Goal: Information Seeking & Learning: Learn about a topic

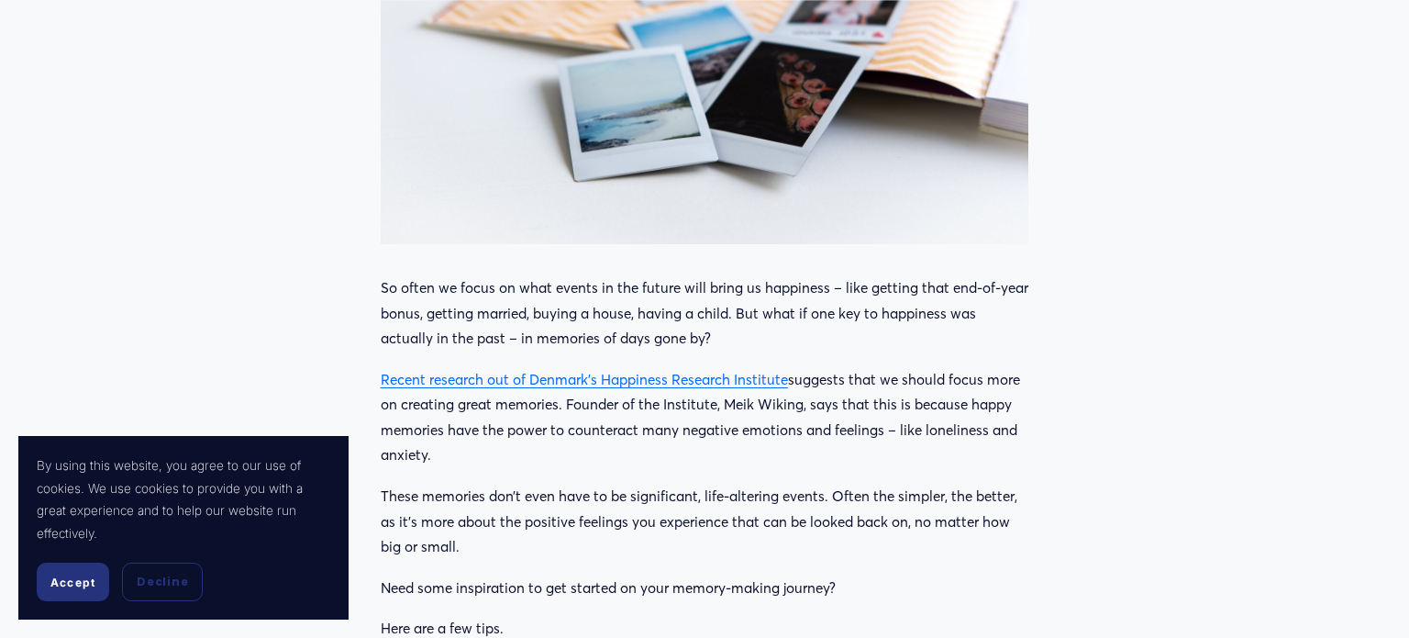
click at [185, 595] on button "Decline" at bounding box center [162, 581] width 81 height 39
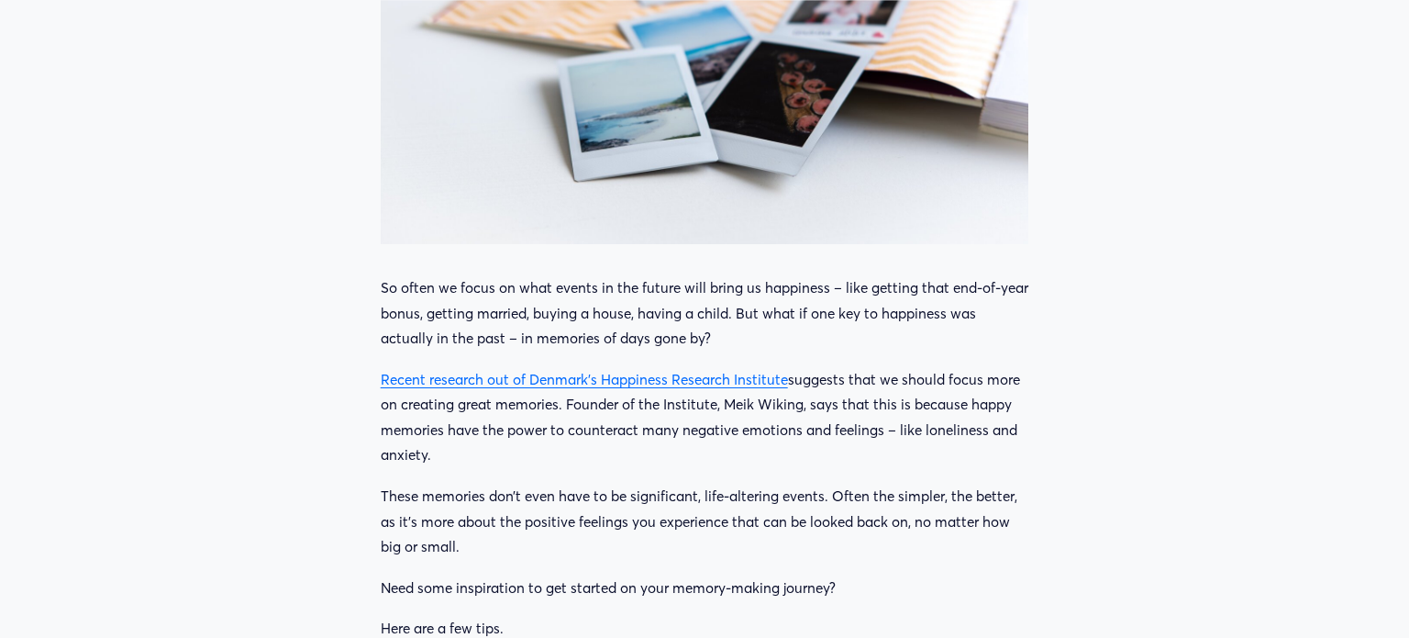
drag, startPoint x: 380, startPoint y: 282, endPoint x: 914, endPoint y: 579, distance: 611.2
click at [914, 579] on p "Need some inspiration to get started on your memory-making journey?" at bounding box center [705, 588] width 649 height 26
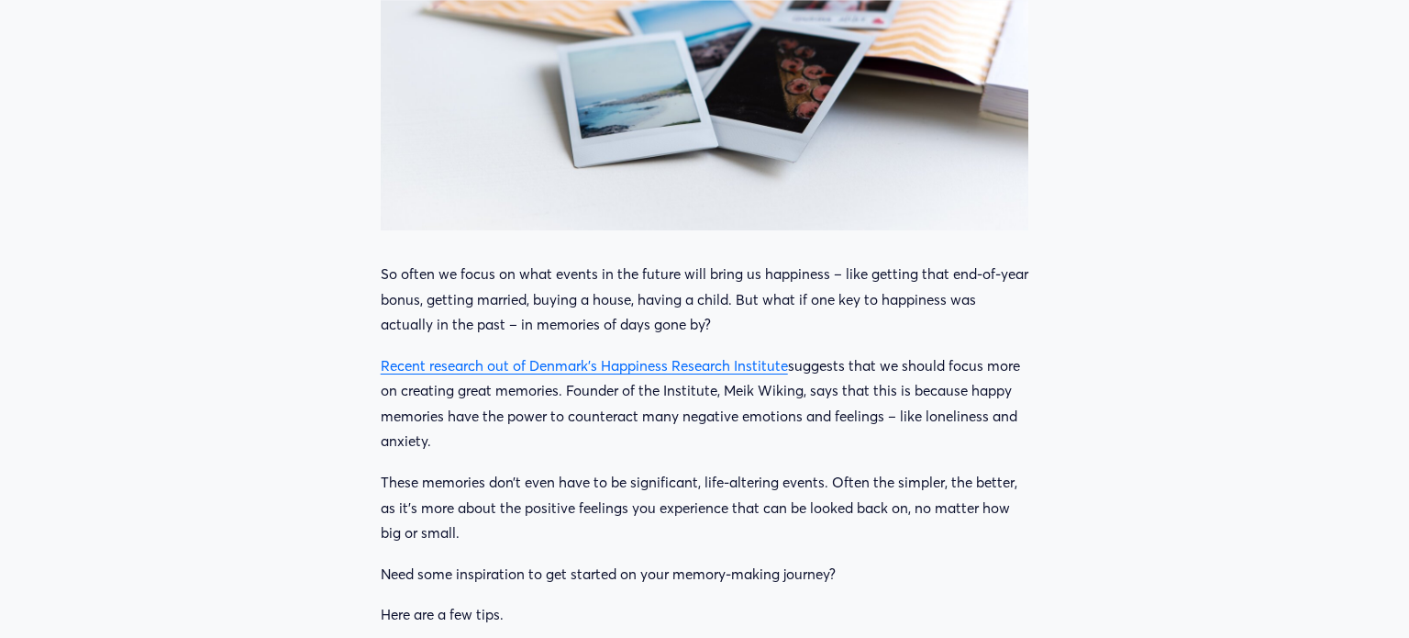
scroll to position [936, 0]
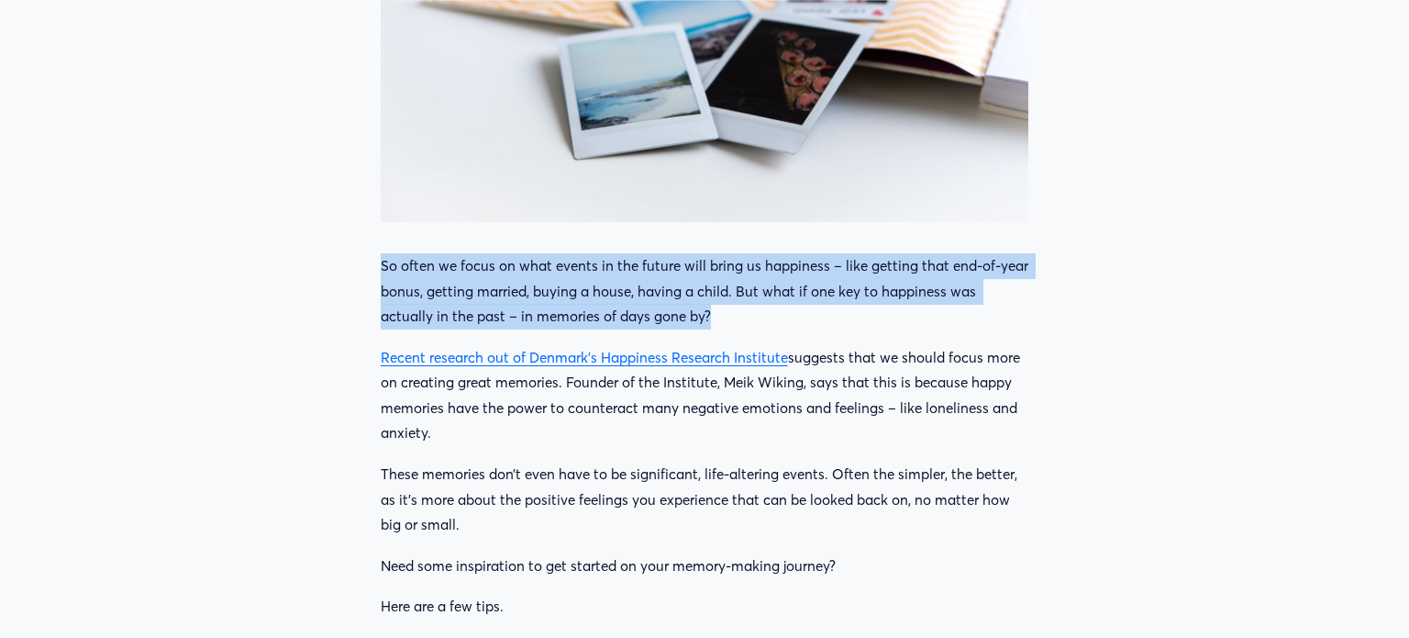
drag, startPoint x: 380, startPoint y: 258, endPoint x: 766, endPoint y: 313, distance: 390.2
click at [766, 313] on p "So often we focus on what events in the future will bring us happiness – like g…" at bounding box center [705, 291] width 649 height 76
copy p "So often we focus on what events in the future will bring us happiness – like g…"
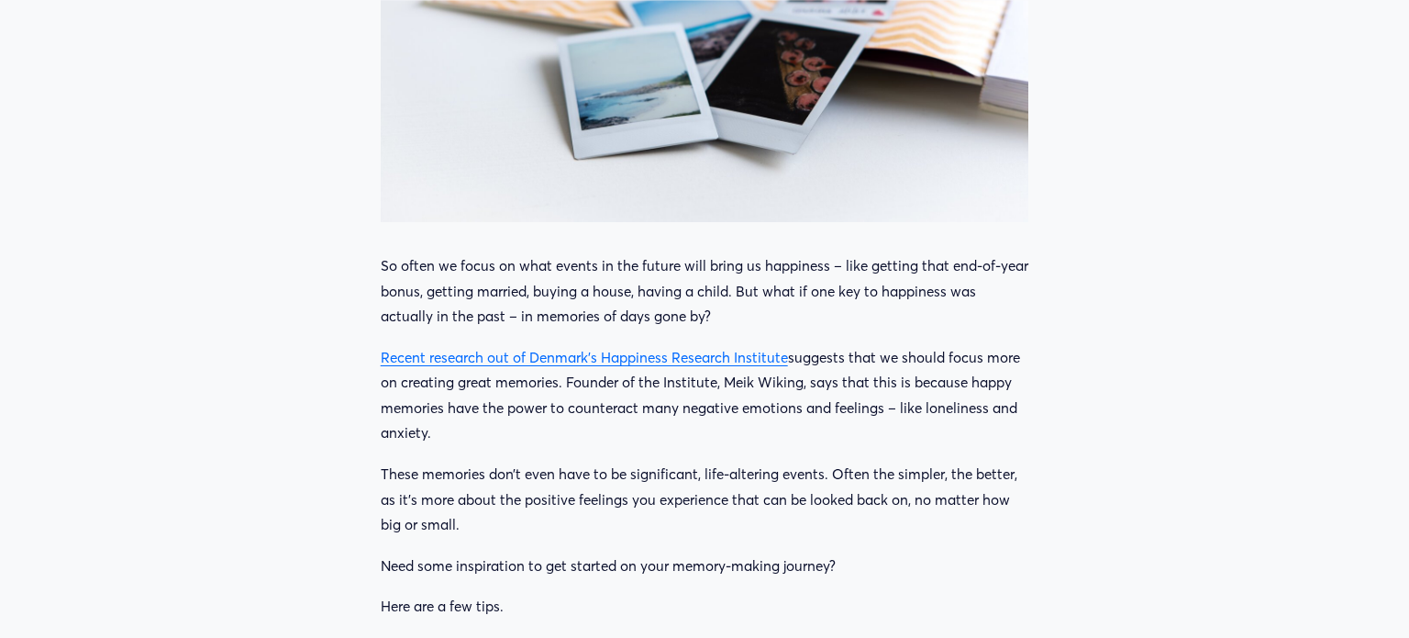
click at [572, 361] on link "Recent research out of Denmark’s Happiness Research Institute" at bounding box center [584, 357] width 407 height 17
